Goal: Information Seeking & Learning: Find contact information

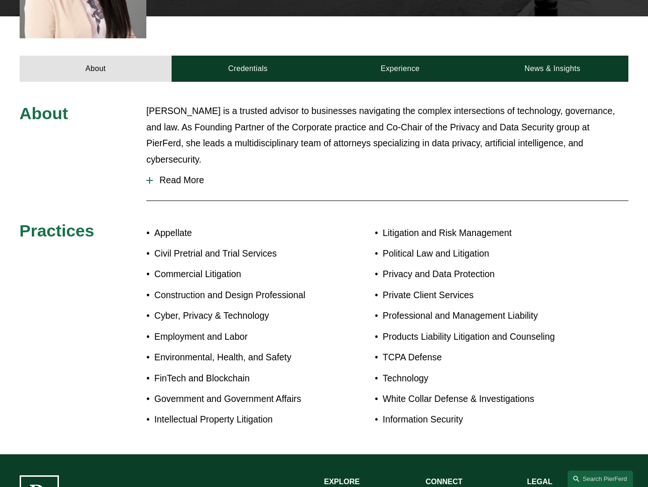
scroll to position [374, 0]
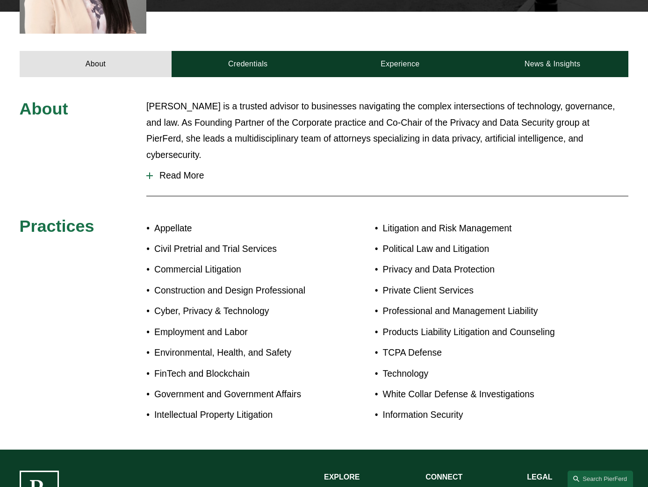
click at [491, 171] on span "Read More" at bounding box center [391, 176] width 476 height 10
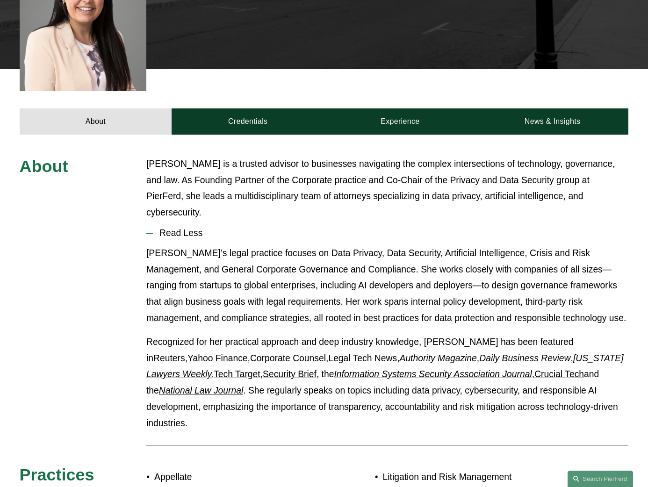
scroll to position [311, 0]
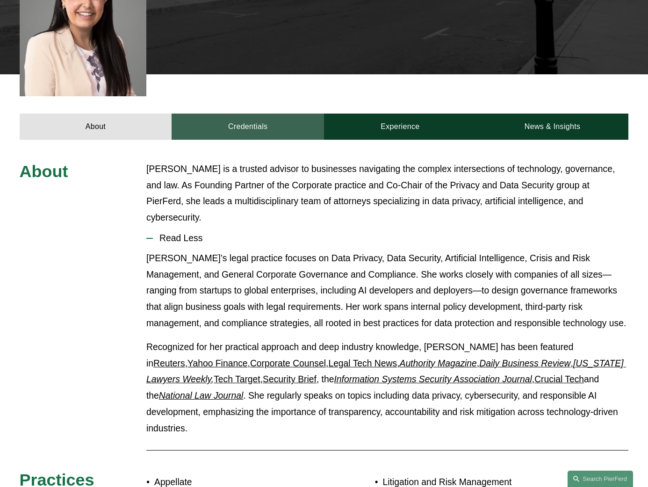
click at [241, 135] on link "Credentials" at bounding box center [248, 127] width 152 height 26
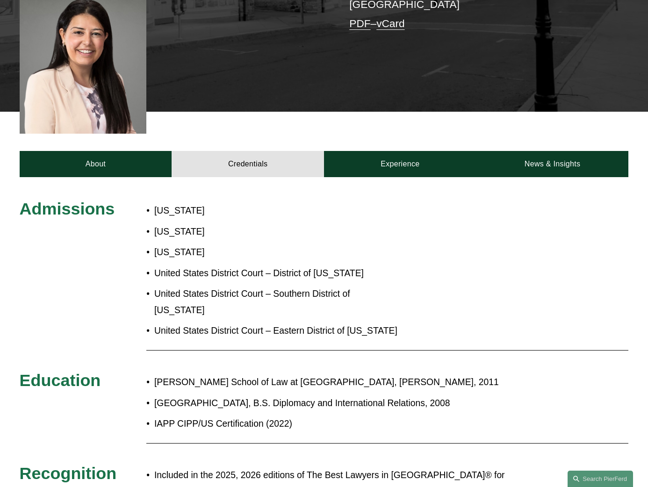
scroll to position [281, 0]
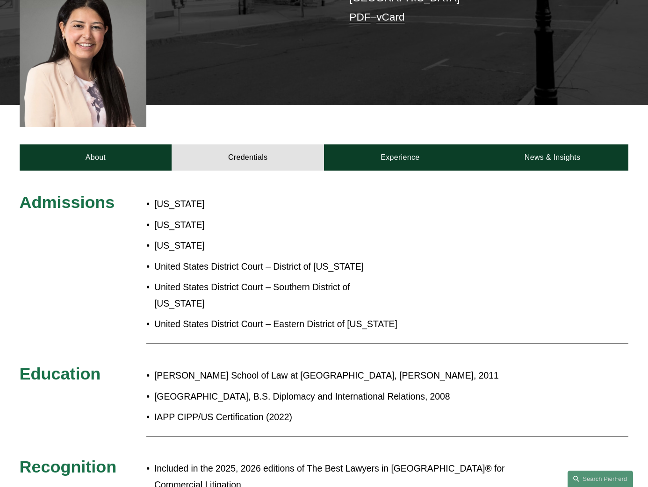
click at [493, 344] on div "Admissions New Jersey New York North Carolina United States District Court – Di…" at bounding box center [324, 345] width 648 height 306
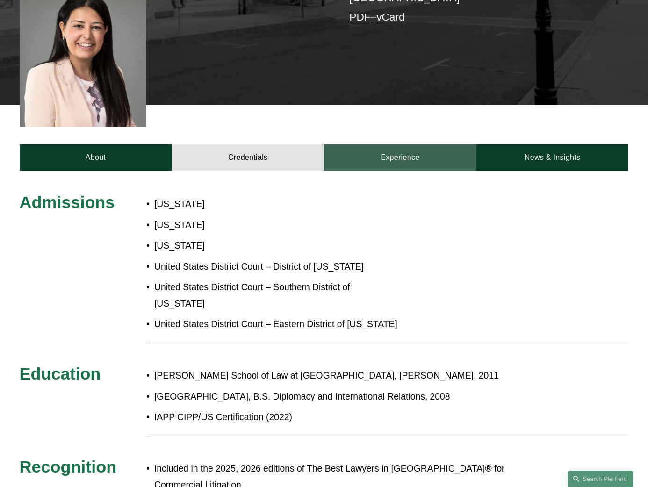
click at [402, 154] on link "Experience" at bounding box center [400, 158] width 152 height 26
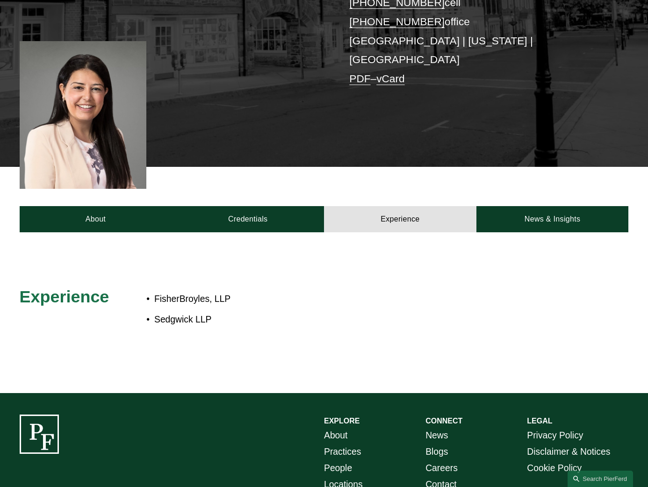
scroll to position [218, 0]
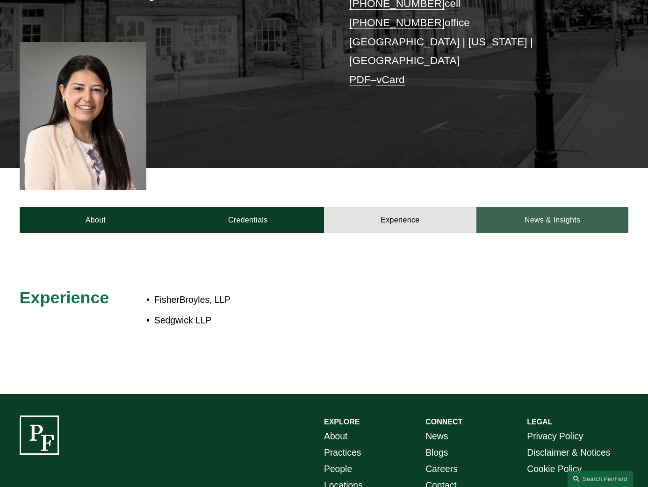
click at [548, 226] on link "News & Insights" at bounding box center [553, 220] width 152 height 26
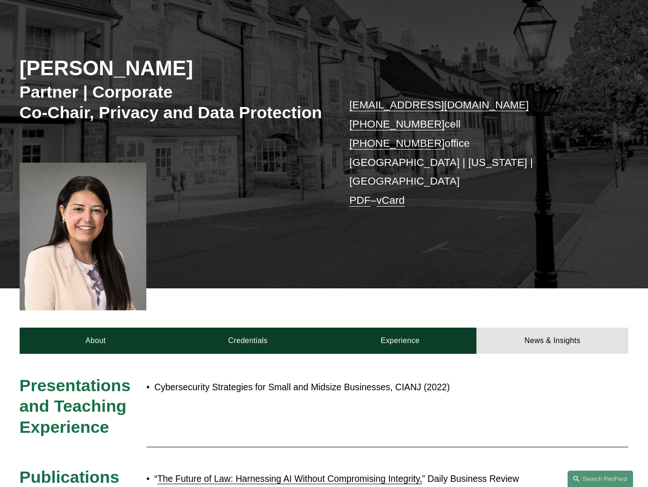
scroll to position [124, 0]
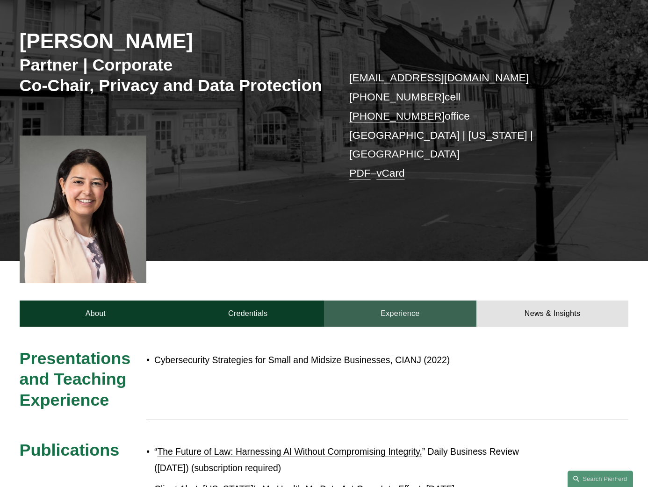
click at [399, 324] on link "Experience" at bounding box center [400, 314] width 152 height 26
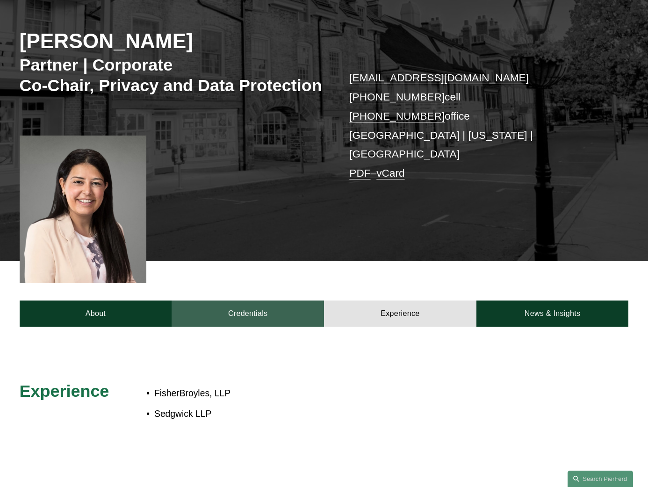
click at [244, 318] on link "Credentials" at bounding box center [248, 314] width 152 height 26
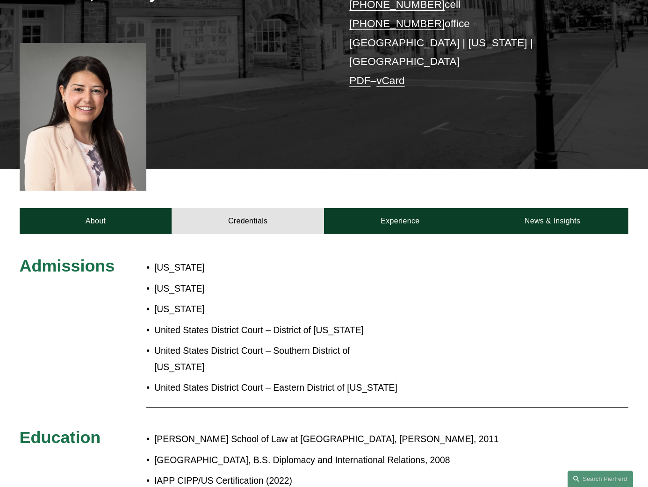
scroll to position [218, 0]
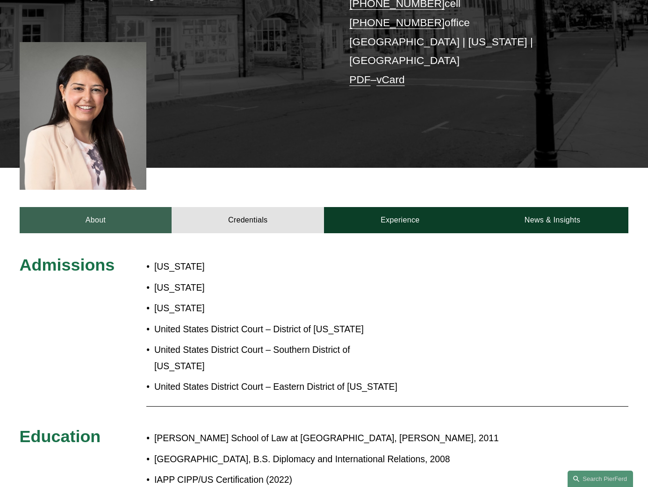
click at [114, 220] on link "About" at bounding box center [96, 220] width 152 height 26
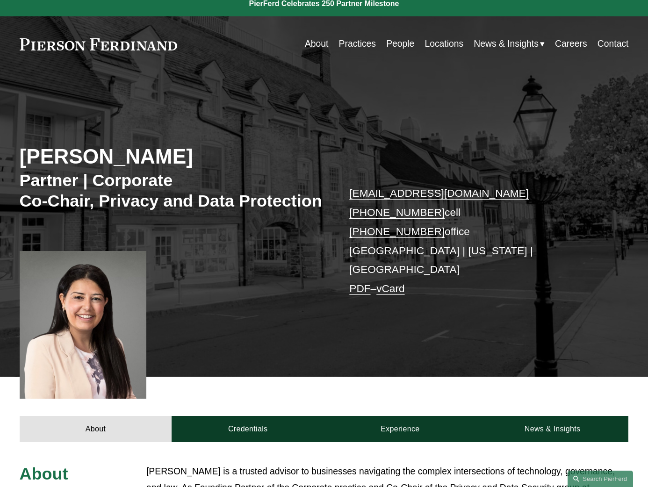
scroll to position [0, 0]
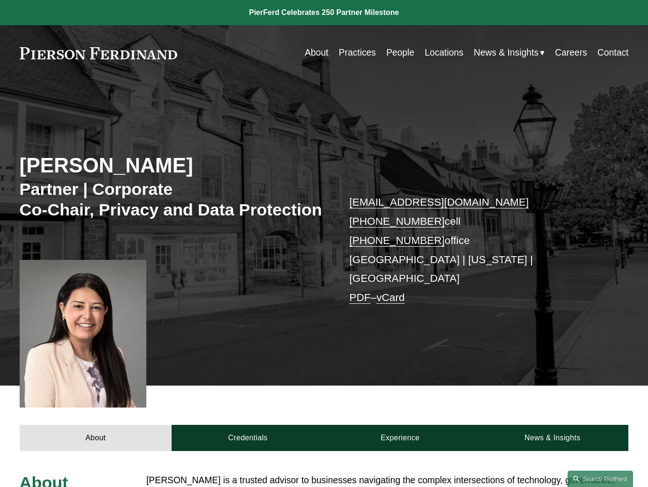
click at [351, 53] on link "Practices" at bounding box center [357, 53] width 37 height 18
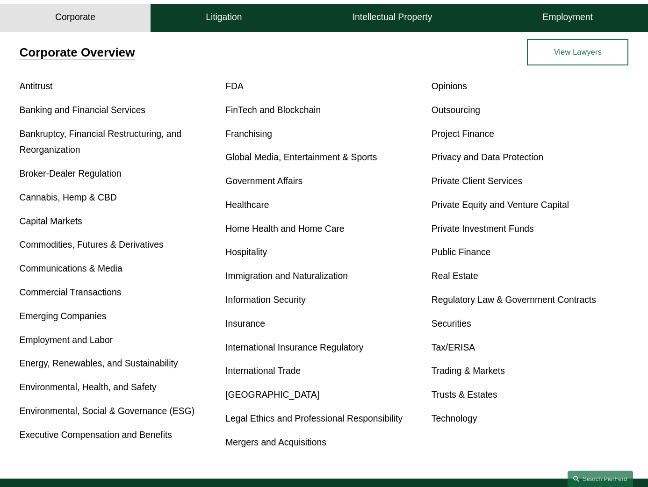
scroll to position [311, 0]
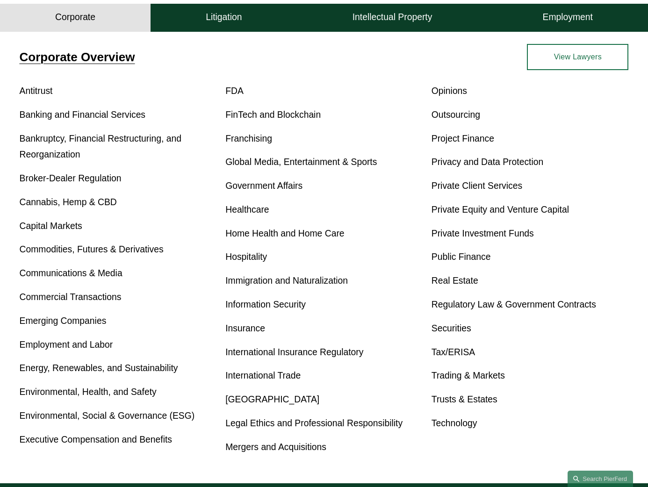
click at [464, 167] on link "Privacy and Data Protection" at bounding box center [488, 162] width 112 height 10
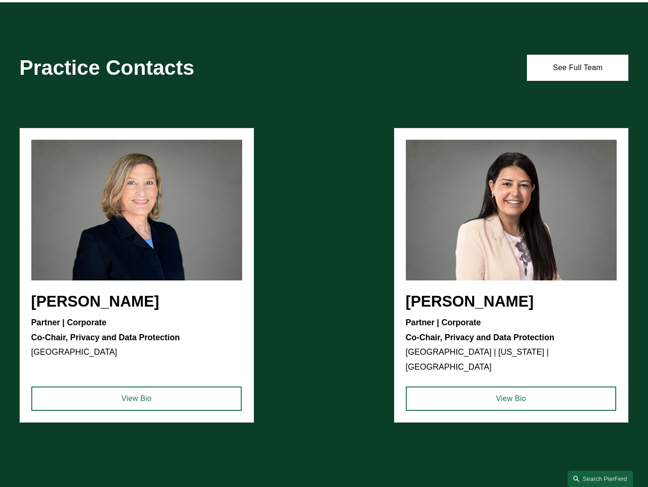
scroll to position [561, 0]
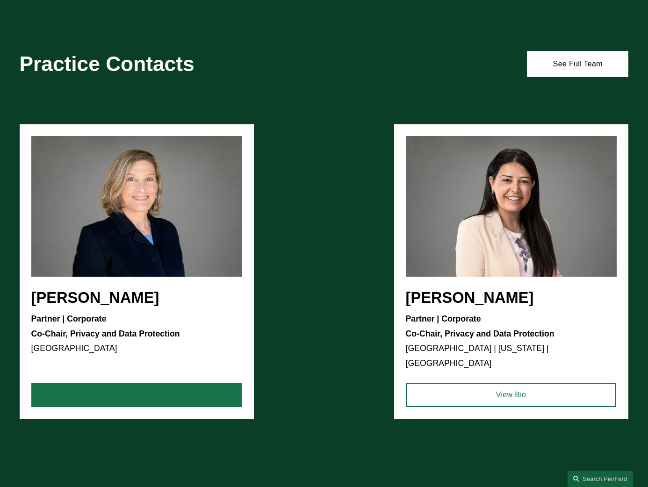
click at [152, 393] on link "View Bio" at bounding box center [136, 395] width 211 height 24
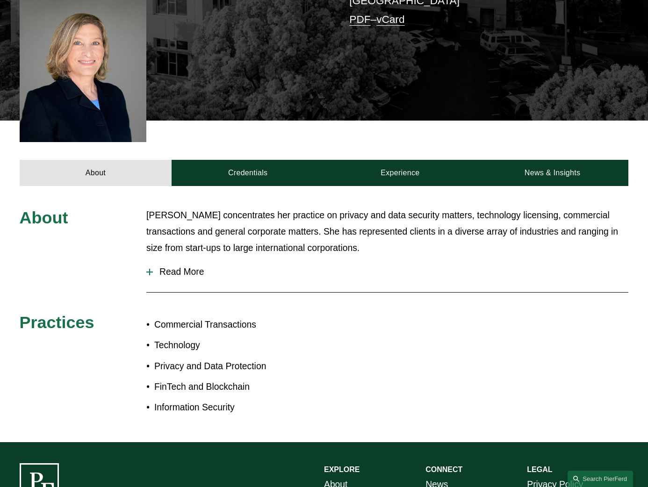
scroll to position [265, 0]
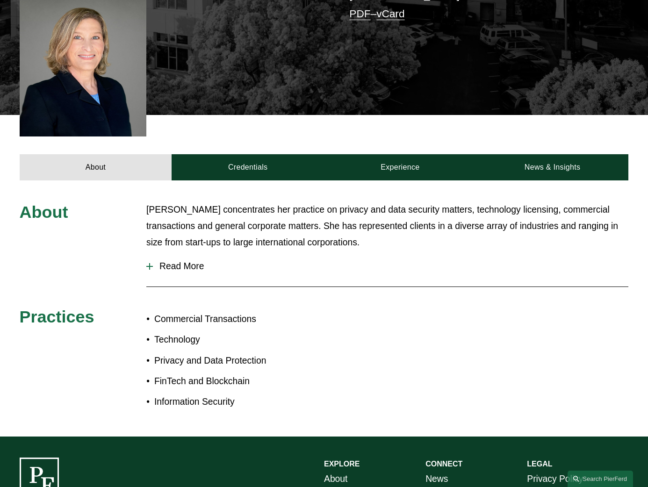
click at [148, 270] on div at bounding box center [149, 266] width 7 height 7
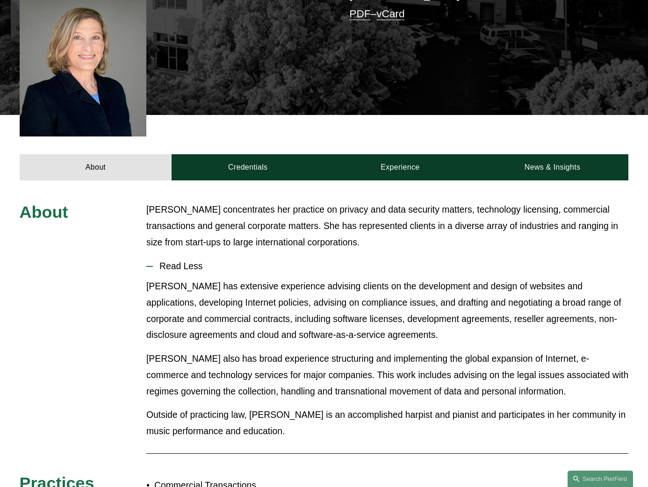
click at [562, 299] on p "Ms. Booher has extensive experience advising clients on the development and des…" at bounding box center [387, 311] width 482 height 65
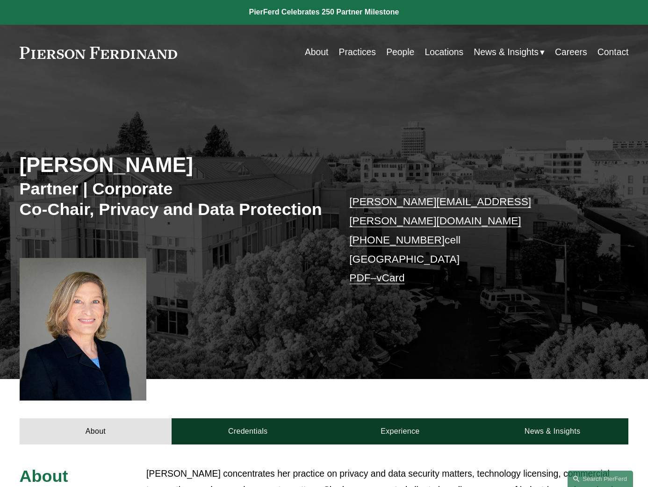
scroll to position [0, 0]
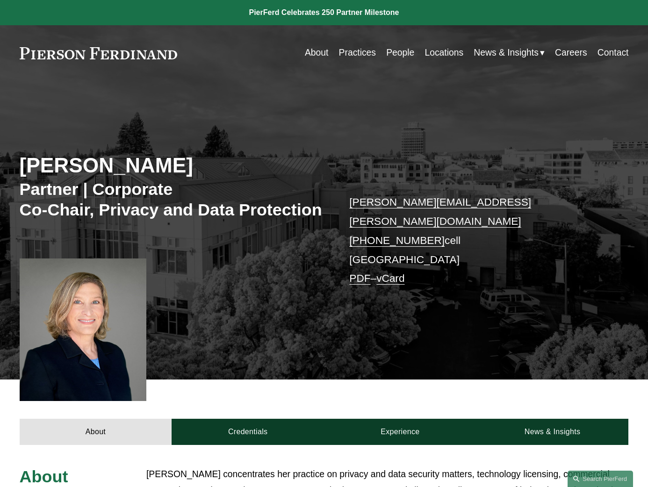
click at [441, 52] on link "Locations" at bounding box center [444, 53] width 39 height 18
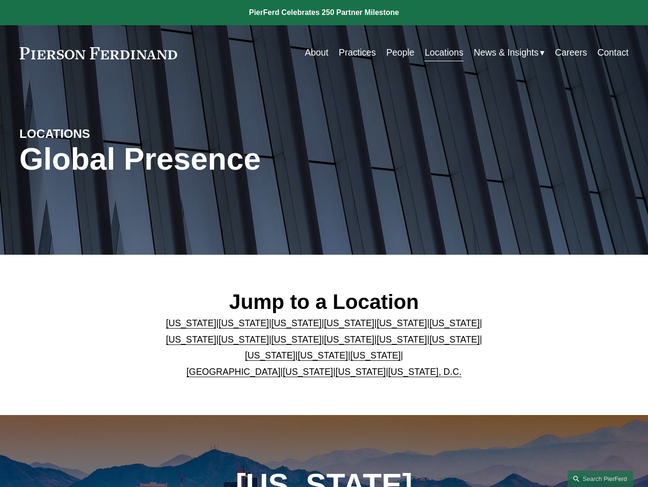
click at [245, 377] on link "United Kingdom" at bounding box center [234, 372] width 94 height 10
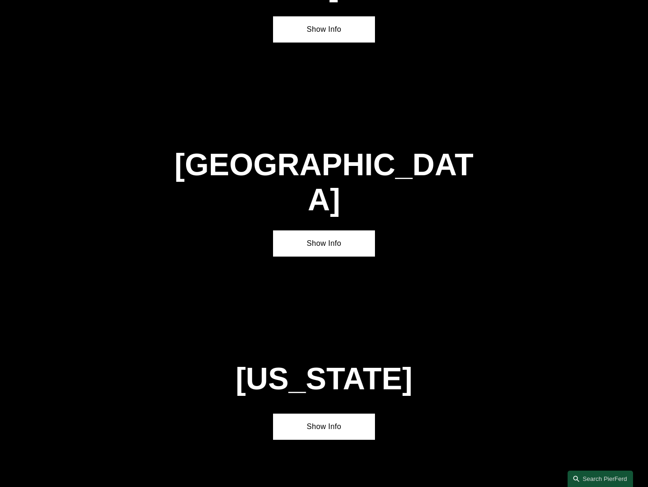
scroll to position [3198, 0]
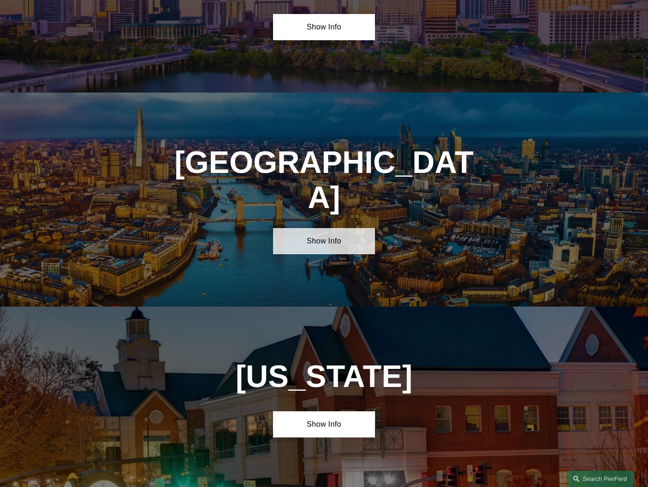
click at [333, 228] on link "Show Info" at bounding box center [323, 241] width 101 height 26
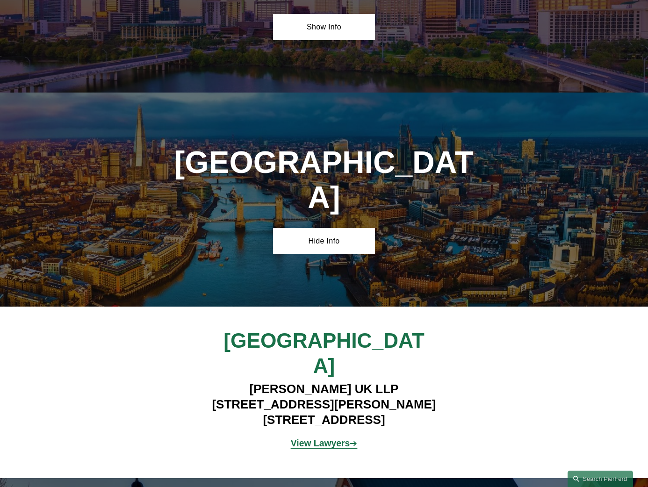
click at [335, 439] on strong "View Lawyers" at bounding box center [320, 444] width 59 height 10
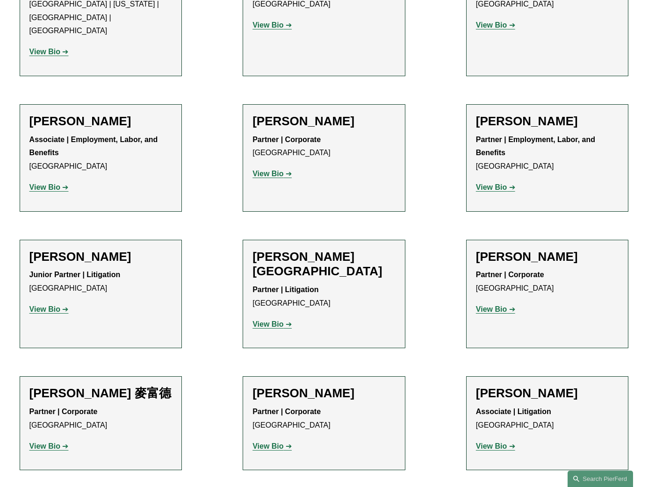
scroll to position [592, 0]
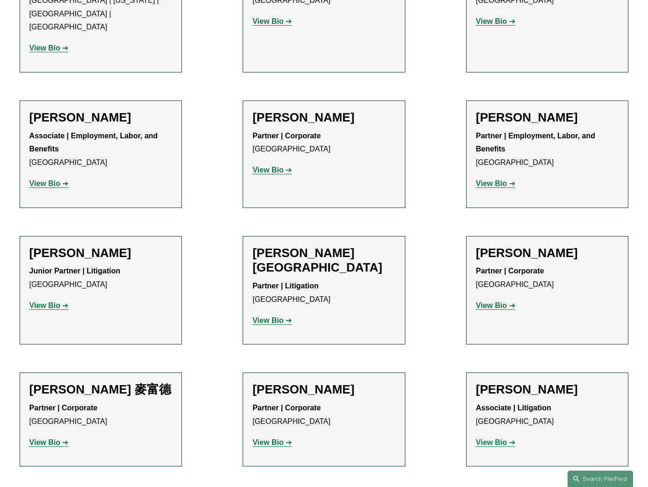
click at [55, 436] on p "View Bio" at bounding box center [100, 443] width 143 height 14
click at [56, 439] on strong "View Bio" at bounding box center [44, 443] width 31 height 8
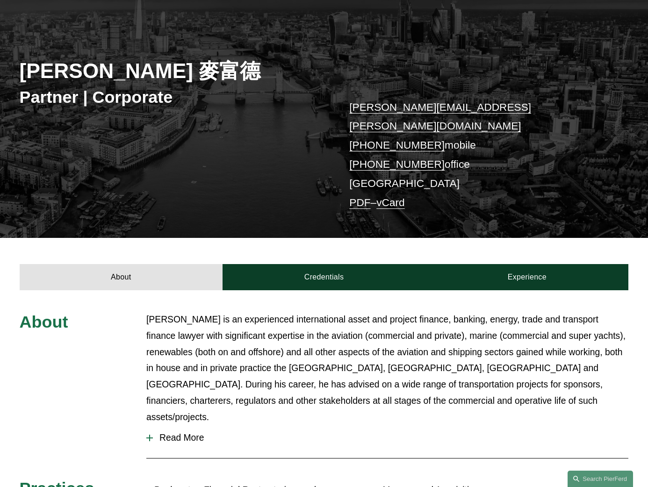
scroll to position [94, 0]
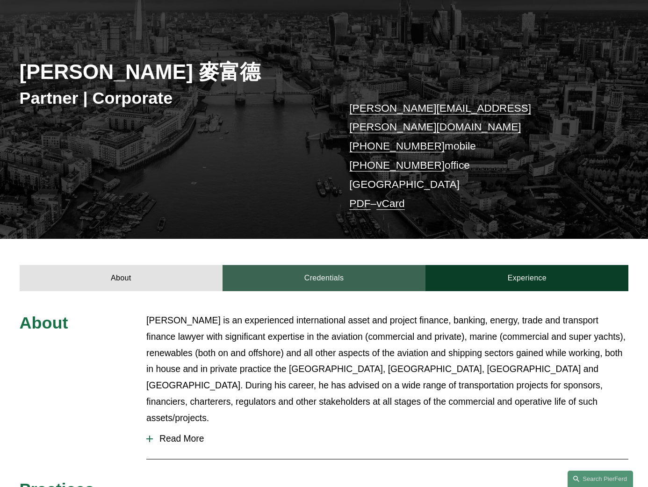
click at [349, 266] on link "Credentials" at bounding box center [324, 278] width 203 height 26
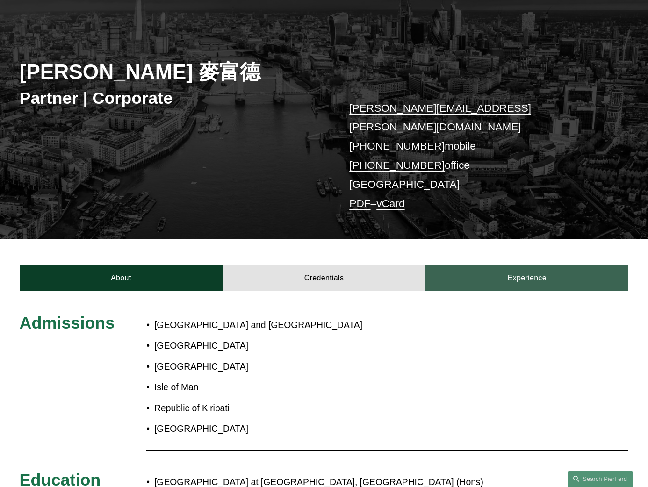
click at [494, 265] on link "Experience" at bounding box center [527, 278] width 203 height 26
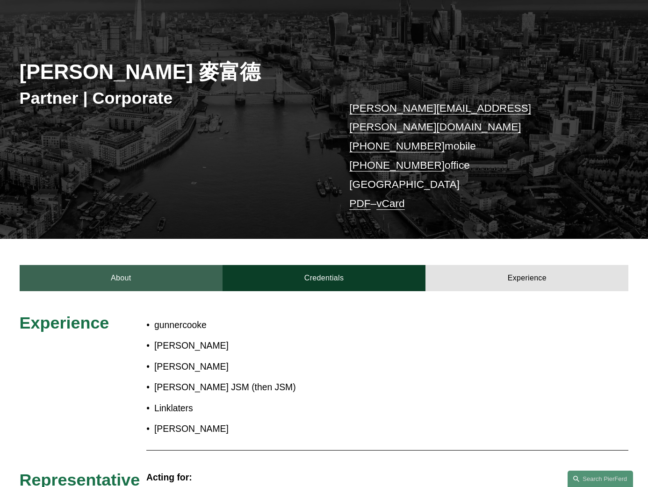
click at [127, 265] on link "About" at bounding box center [121, 278] width 203 height 26
